Goal: Ask a question

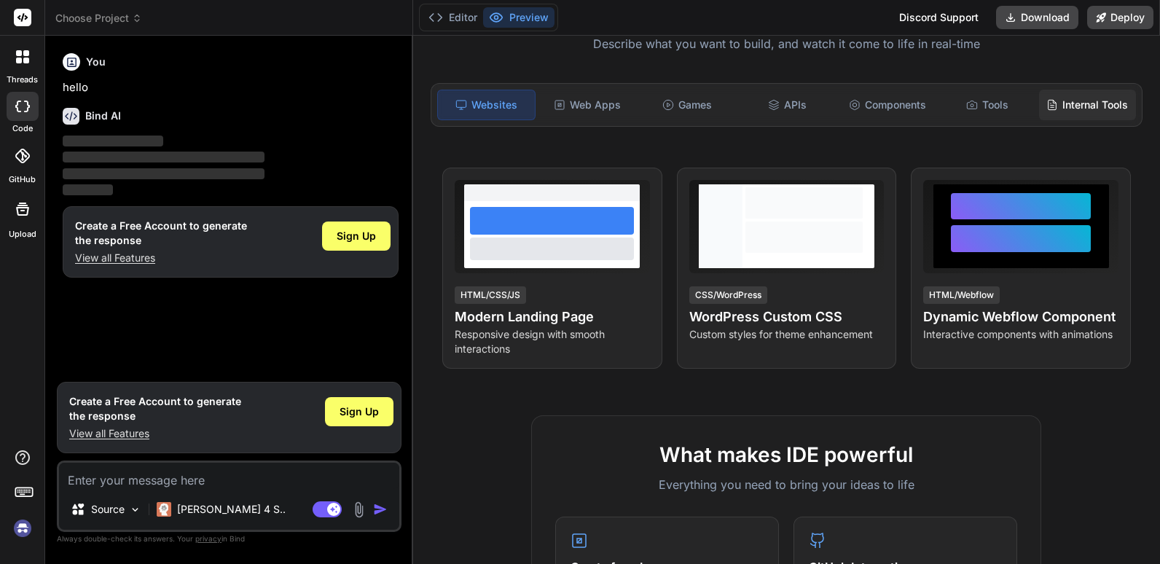
scroll to position [146, 0]
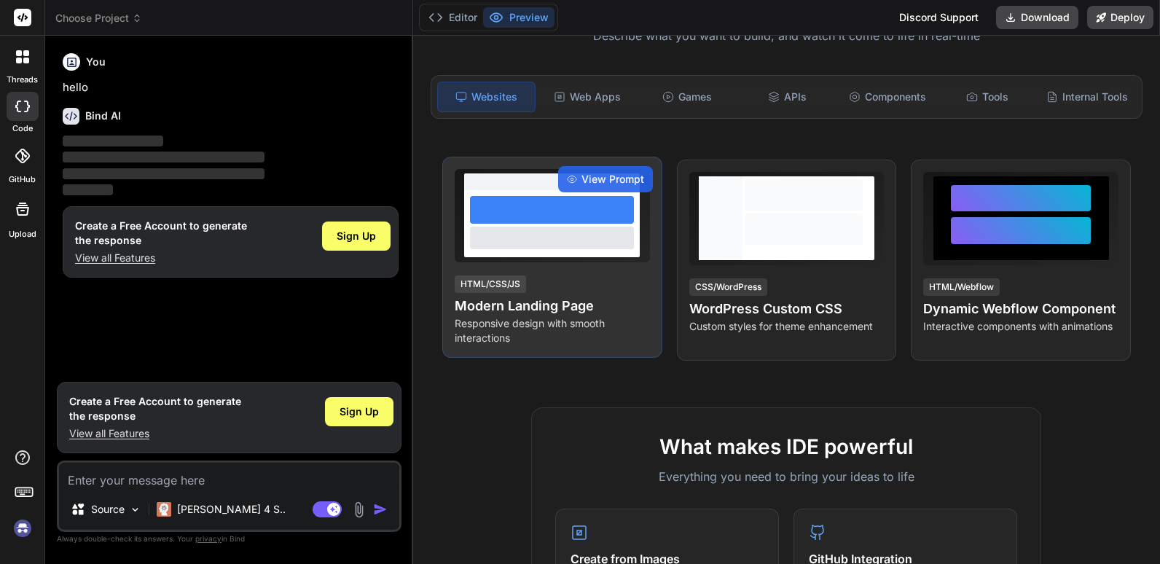
click at [501, 313] on h4 "Modern Landing Page" at bounding box center [552, 306] width 195 height 20
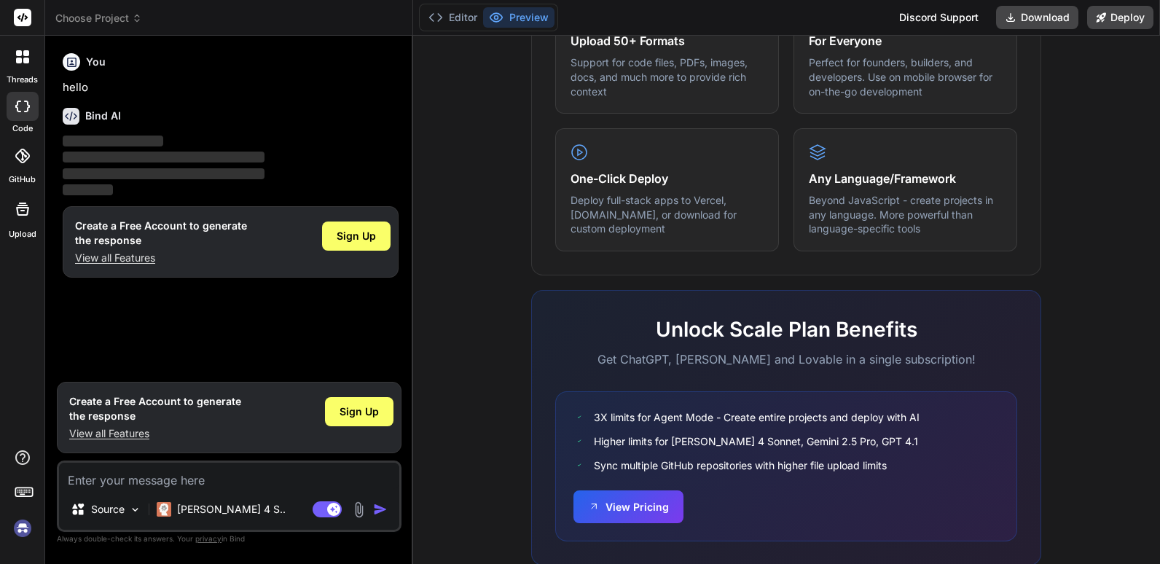
scroll to position [802, 0]
click at [215, 515] on p "[PERSON_NAME] 4 S.." at bounding box center [231, 509] width 109 height 15
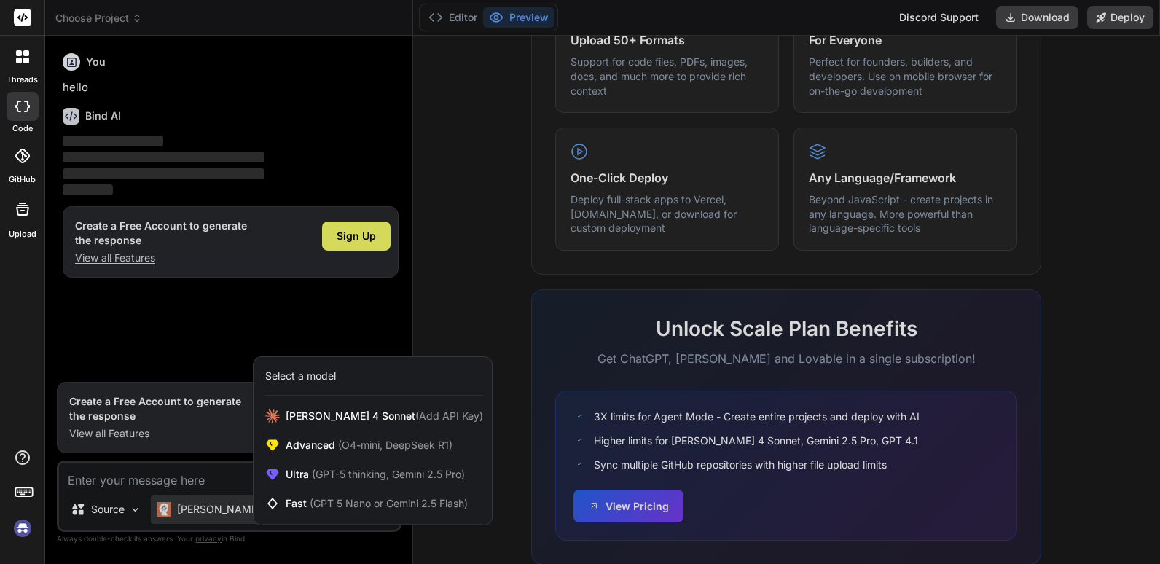
click at [461, 278] on div at bounding box center [580, 282] width 1160 height 564
type textarea "x"
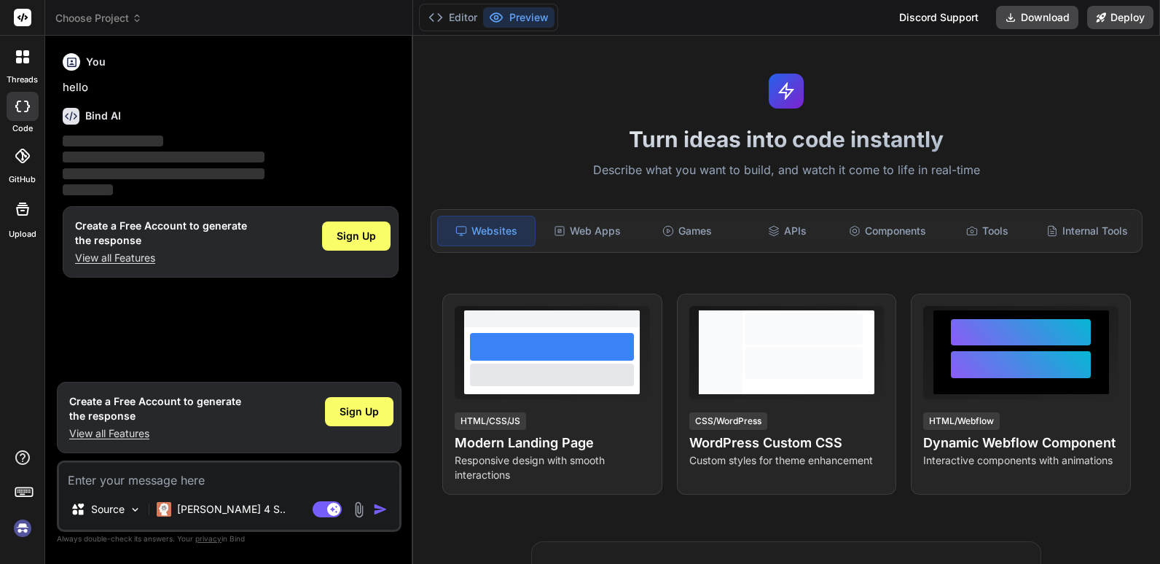
scroll to position [0, 0]
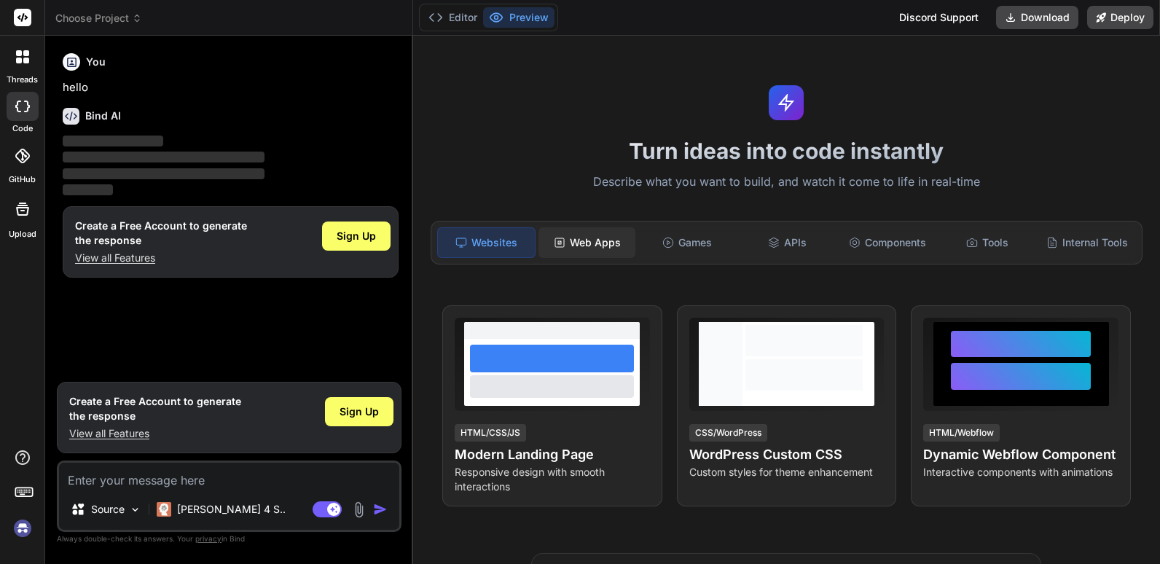
click at [595, 253] on div "Web Apps" at bounding box center [587, 242] width 97 height 31
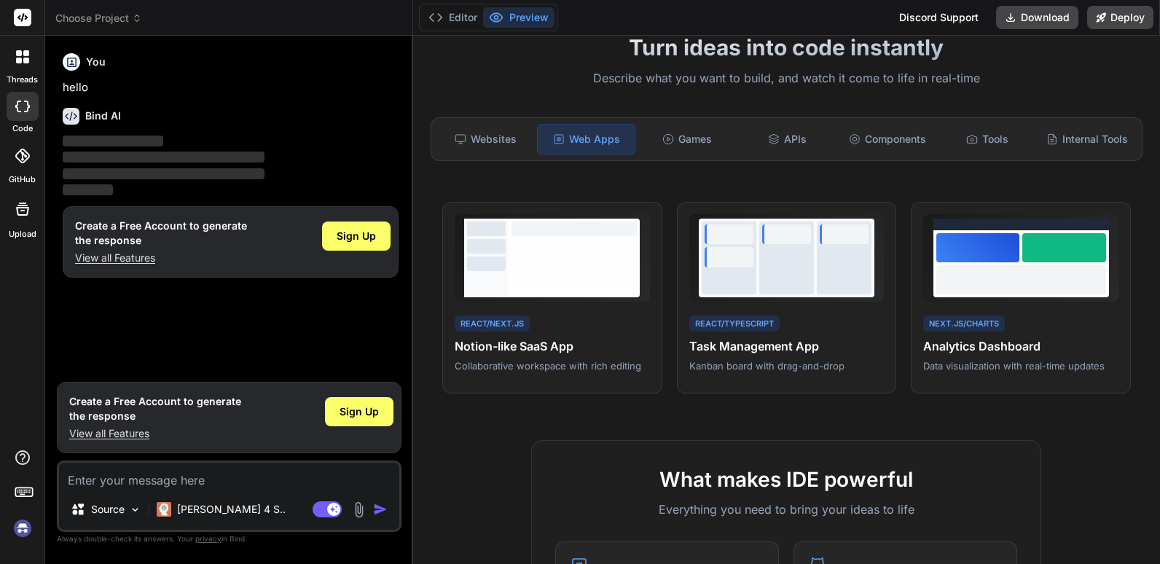
scroll to position [73, 0]
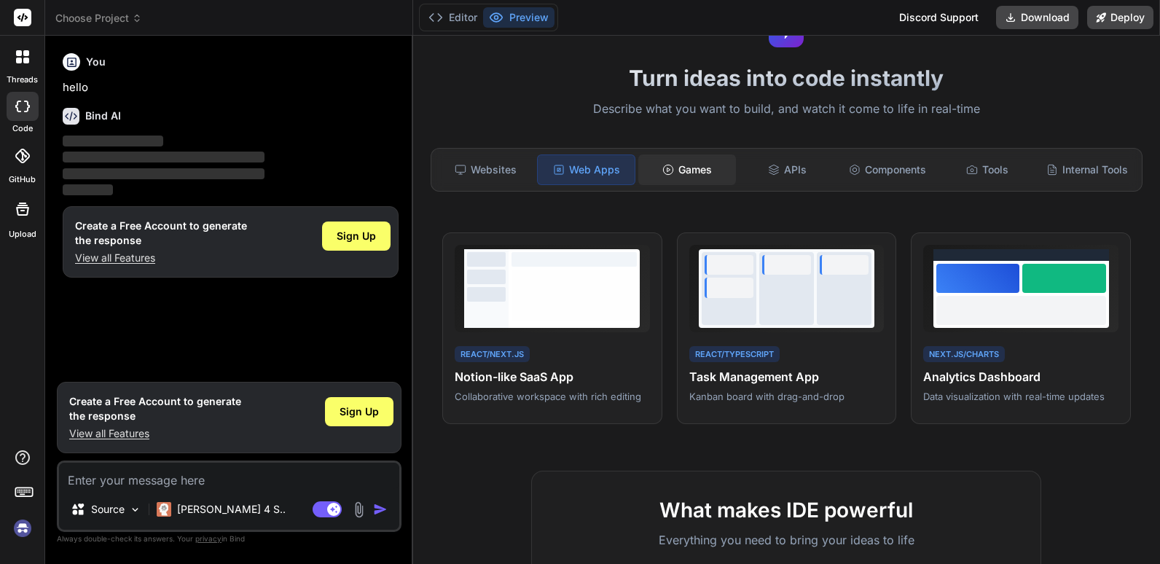
click at [706, 162] on div "Games" at bounding box center [687, 170] width 97 height 31
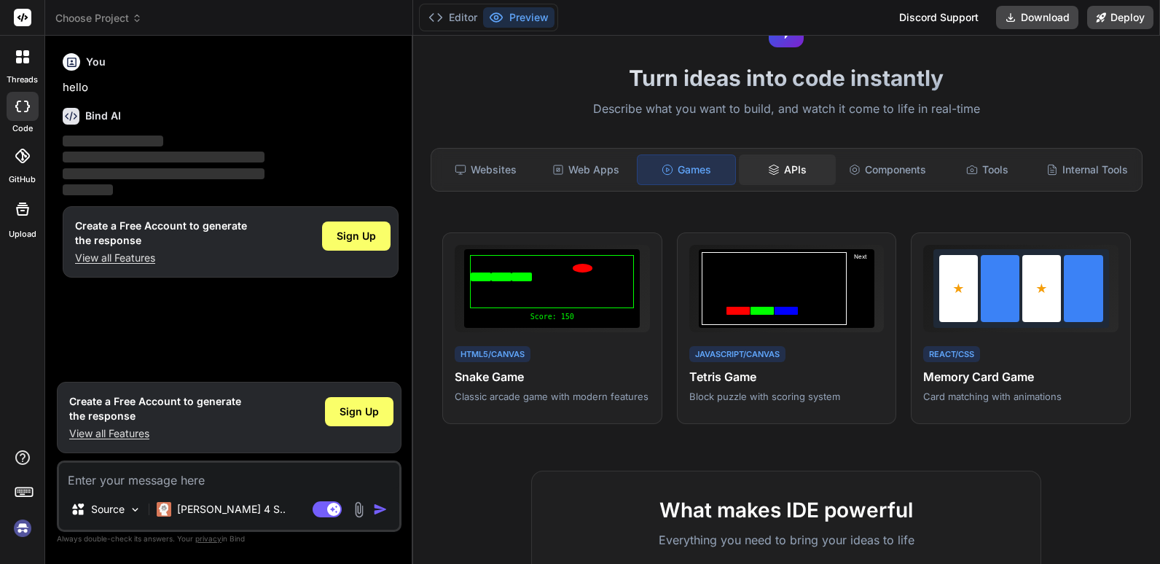
click at [778, 167] on div "APIs" at bounding box center [787, 170] width 97 height 31
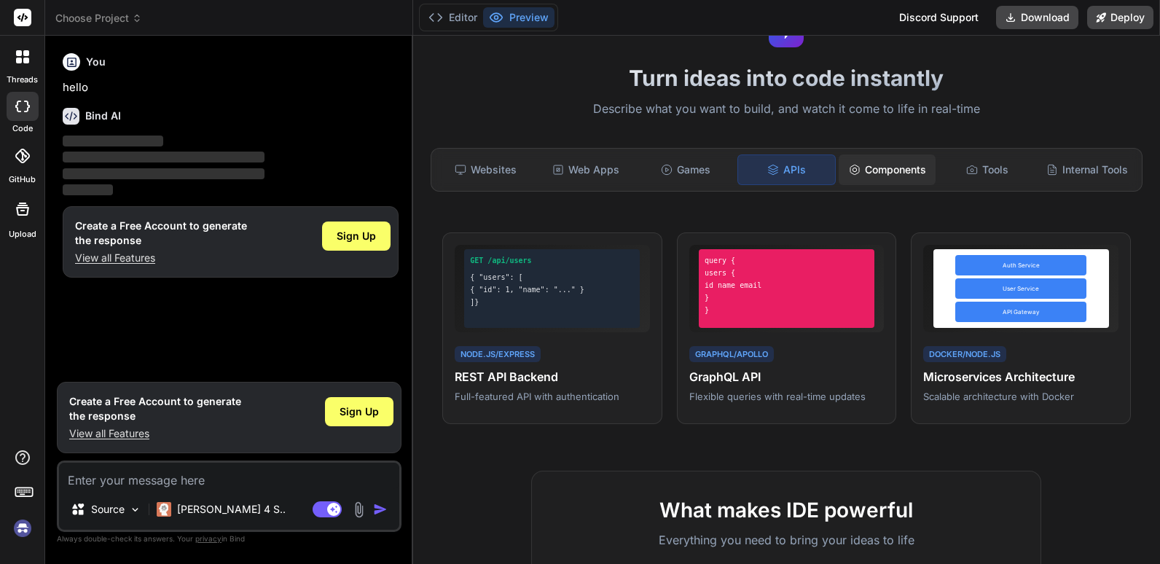
click at [889, 165] on div "Components" at bounding box center [887, 170] width 97 height 31
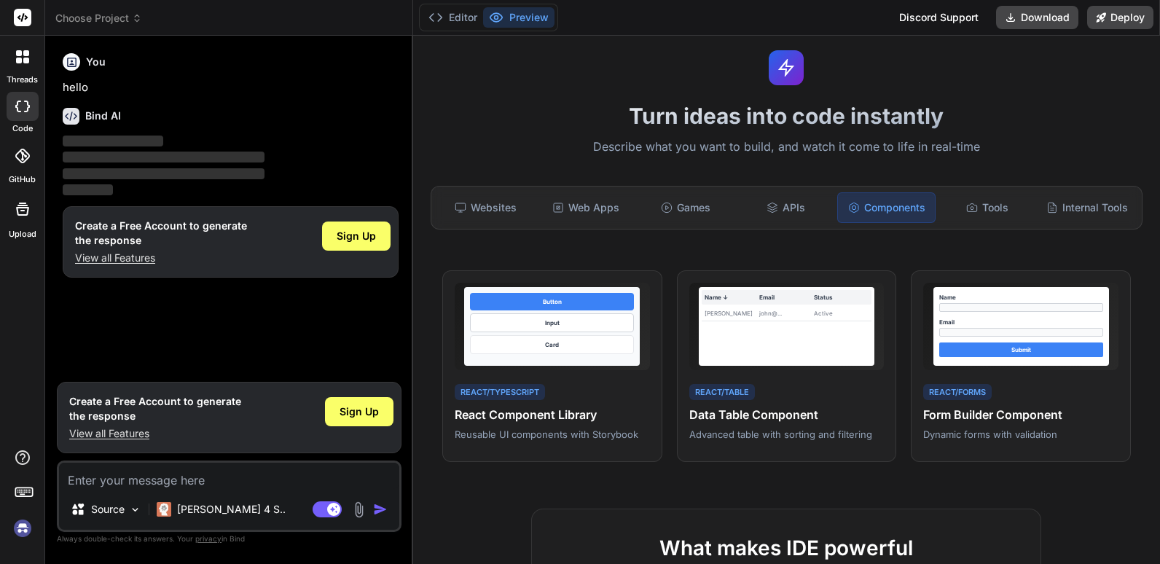
scroll to position [0, 0]
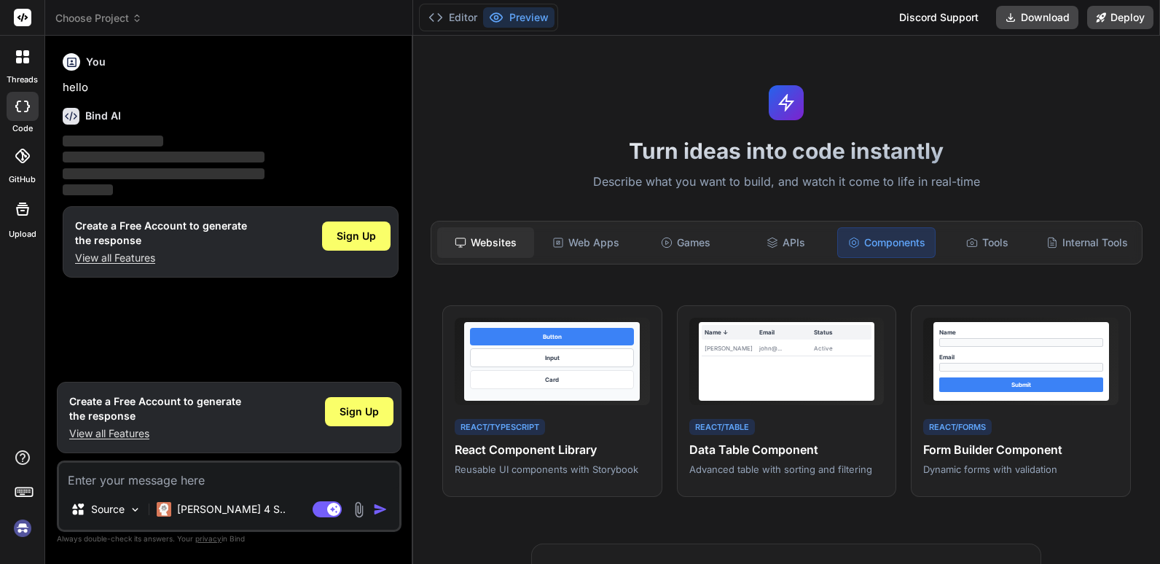
click at [493, 243] on div "Websites" at bounding box center [485, 242] width 97 height 31
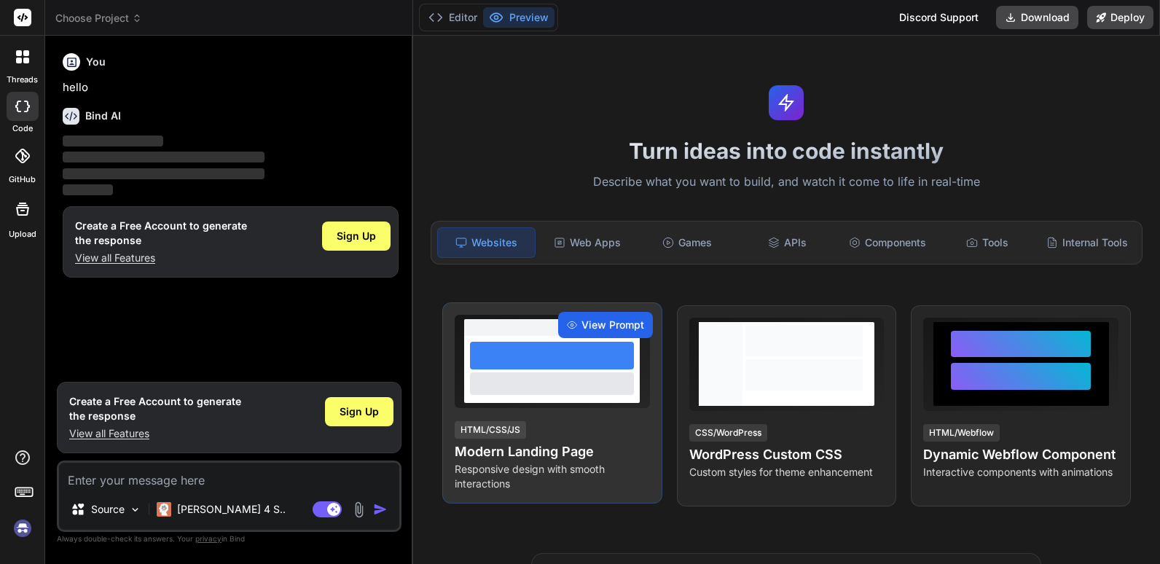
click at [578, 322] on div "View Prompt" at bounding box center [605, 325] width 95 height 26
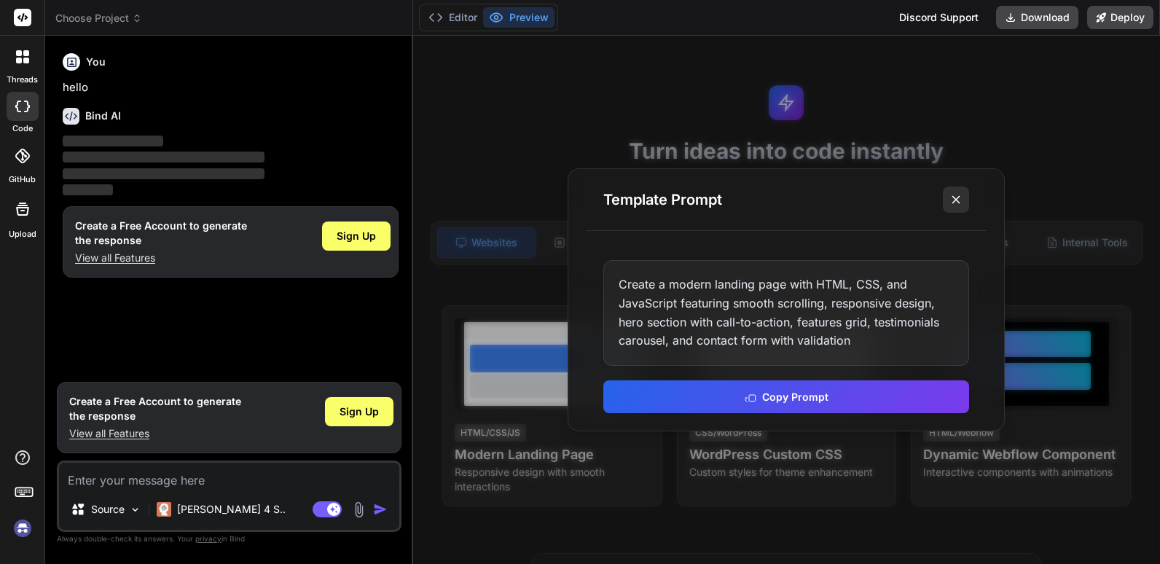
click at [957, 199] on line at bounding box center [956, 199] width 7 height 7
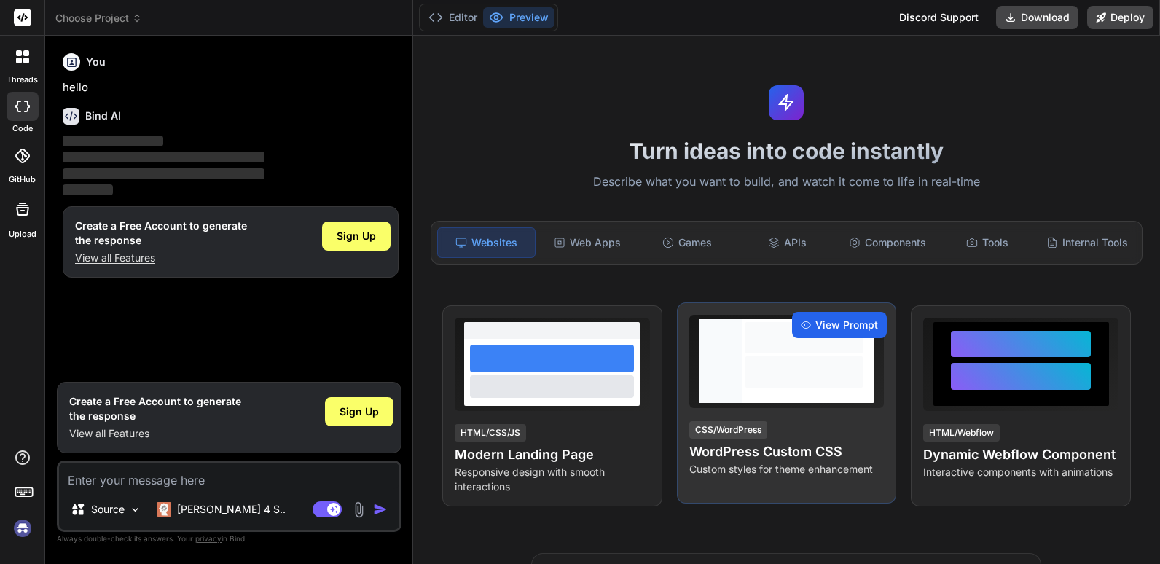
click at [846, 323] on span "View Prompt" at bounding box center [847, 325] width 63 height 15
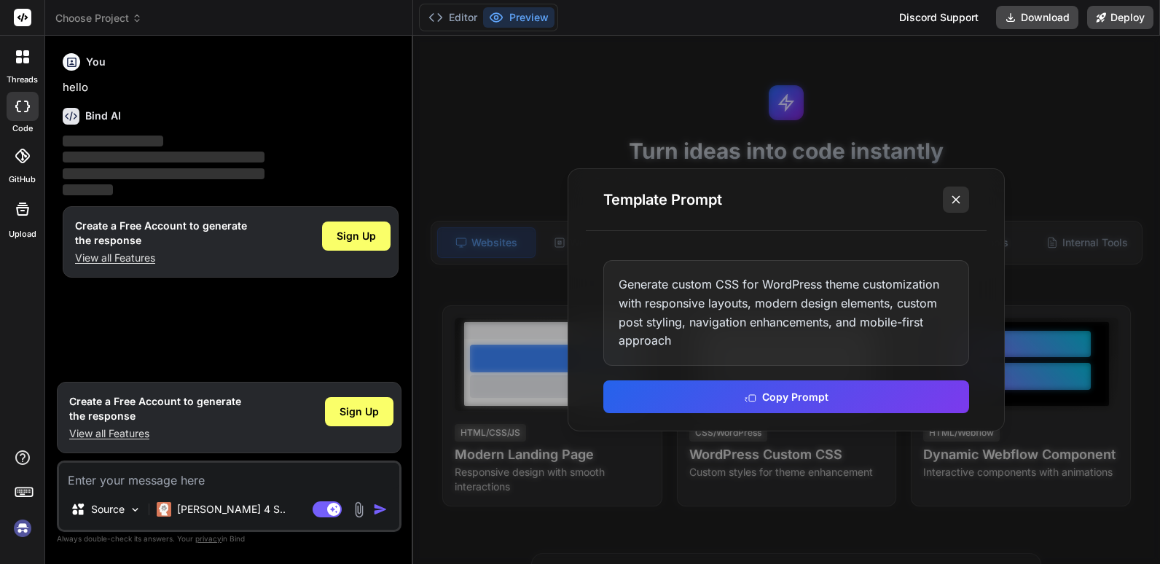
click at [956, 195] on icon at bounding box center [956, 199] width 15 height 15
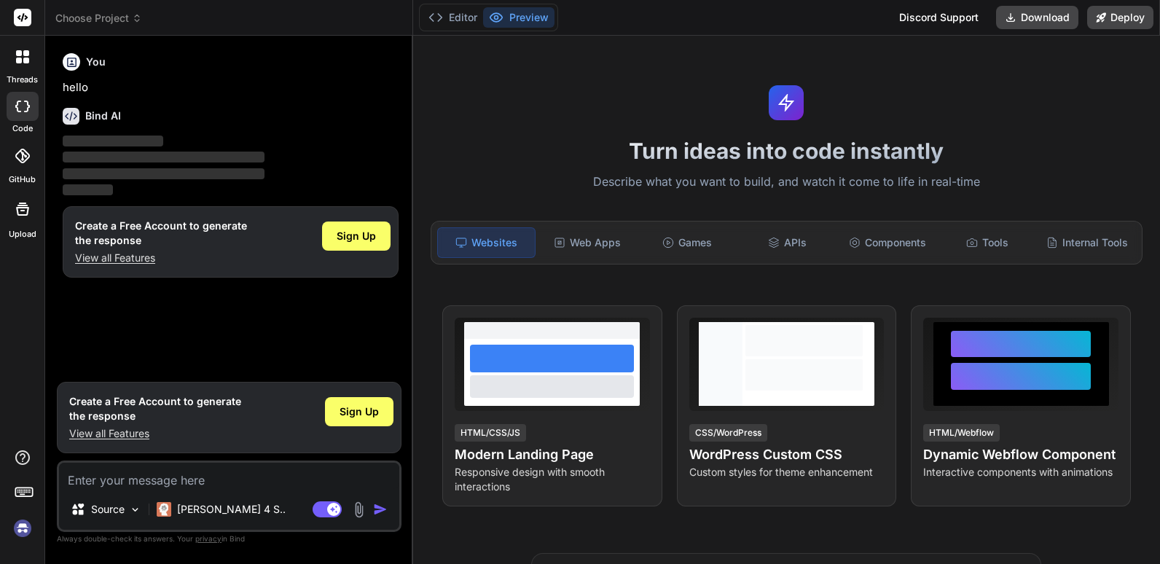
click at [106, 18] on span "Choose Project" at bounding box center [98, 18] width 87 height 15
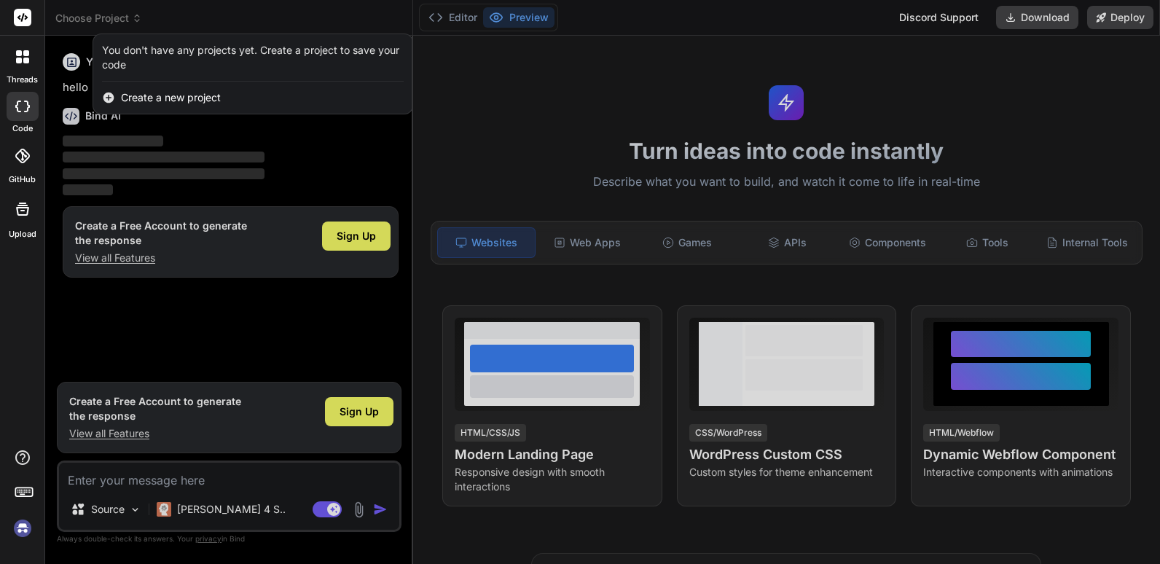
click at [317, 16] on div at bounding box center [580, 282] width 1160 height 564
